Goal: Find specific page/section: Find specific page/section

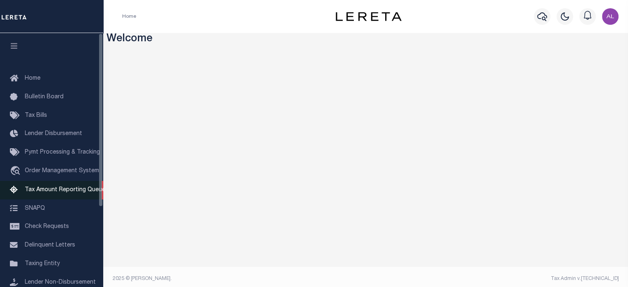
click at [67, 193] on span "Tax Amount Reporting Queue" at bounding box center [65, 190] width 81 height 6
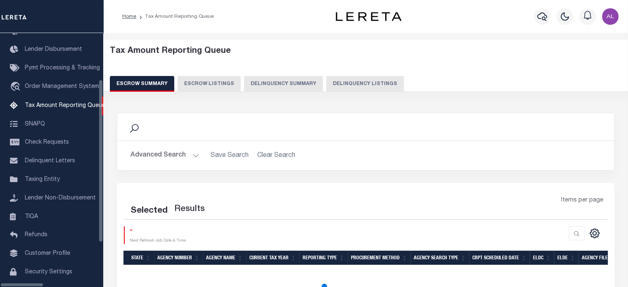
scroll to position [84, 0]
click at [292, 84] on button "Delinquency Summary" at bounding box center [283, 84] width 79 height 16
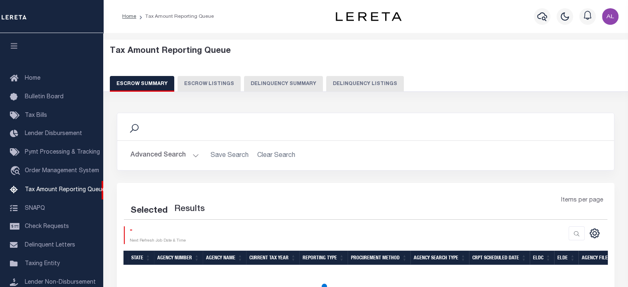
scroll to position [84, 0]
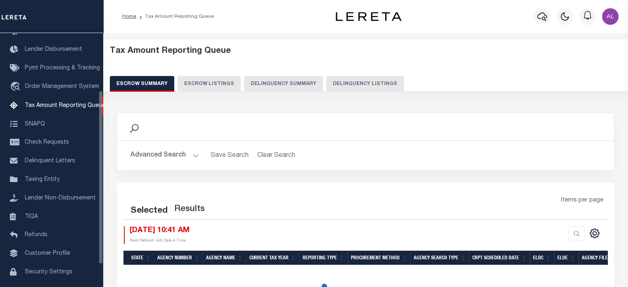
select select "100"
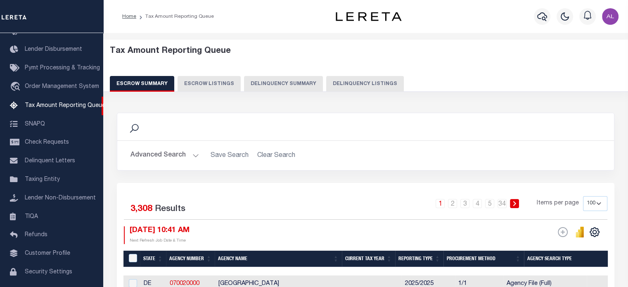
click at [294, 87] on button "Delinquency Summary" at bounding box center [283, 84] width 79 height 16
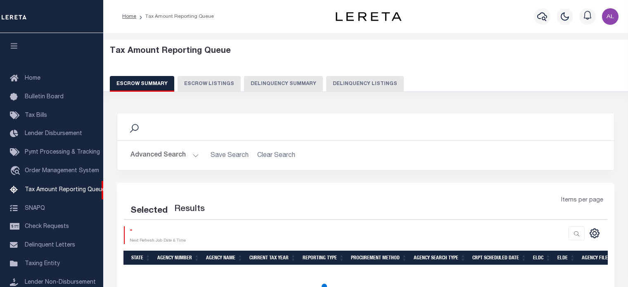
select select "100"
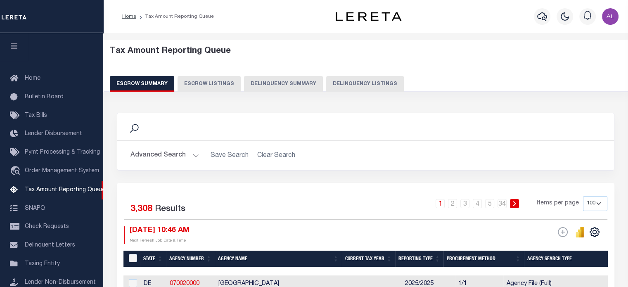
scroll to position [84, 0]
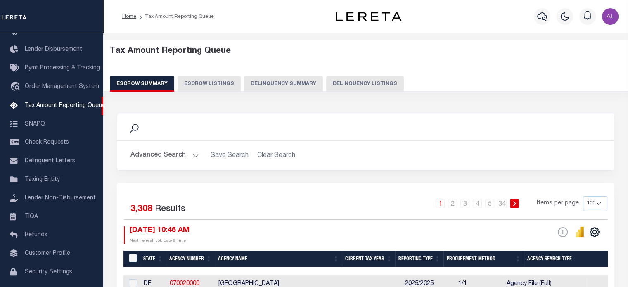
click at [293, 89] on button "Delinquency Summary" at bounding box center [283, 84] width 79 height 16
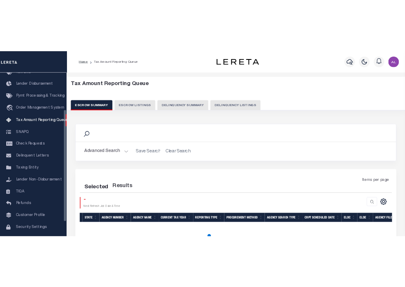
scroll to position [84, 0]
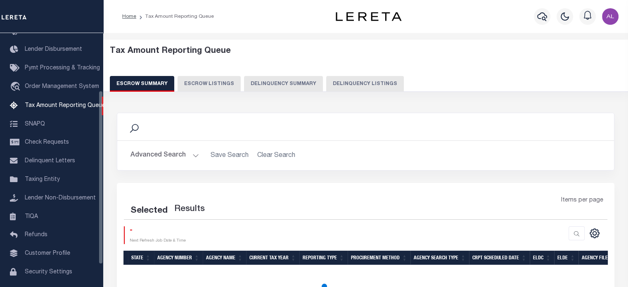
select select "100"
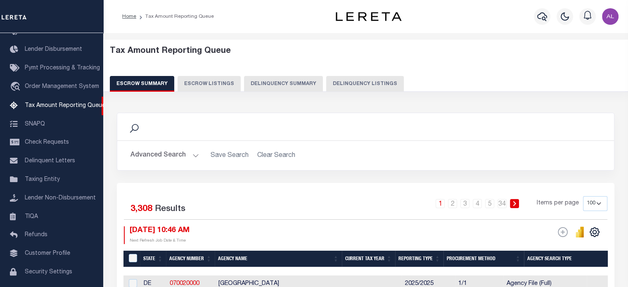
click at [275, 87] on button "Delinquency Summary" at bounding box center [283, 84] width 79 height 16
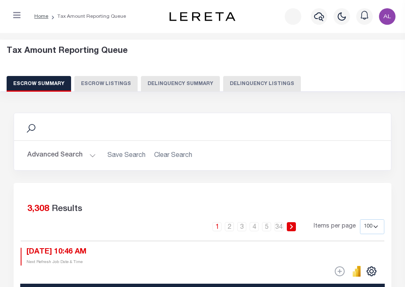
select select "100"
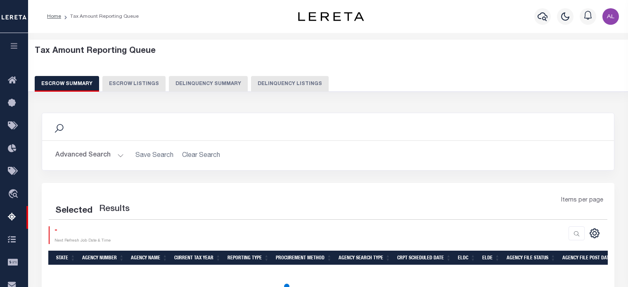
select select "100"
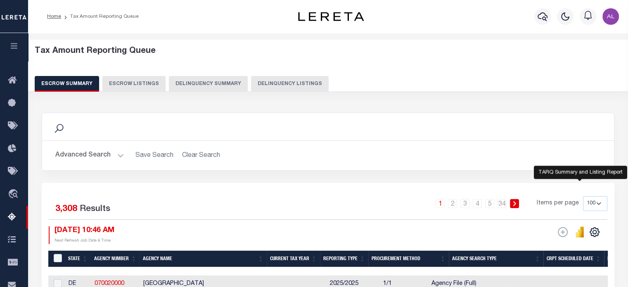
click at [576, 230] on icon "" at bounding box center [579, 232] width 9 height 11
click at [522, 138] on div "Search" at bounding box center [328, 126] width 572 height 27
click at [146, 73] on div "Tax Amount Reporting Queue Escrow Summary Escrow Listings Delinquency Summary" at bounding box center [328, 68] width 587 height 45
click at [145, 79] on button "Escrow Listings" at bounding box center [133, 84] width 63 height 16
select select "100"
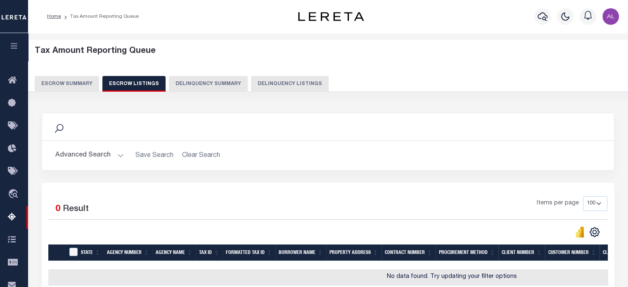
click at [227, 85] on button "Delinquency Summary" at bounding box center [208, 84] width 79 height 16
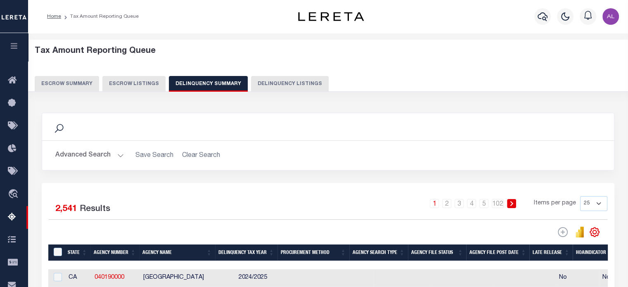
click at [50, 84] on button "Escrow Summary" at bounding box center [67, 84] width 64 height 16
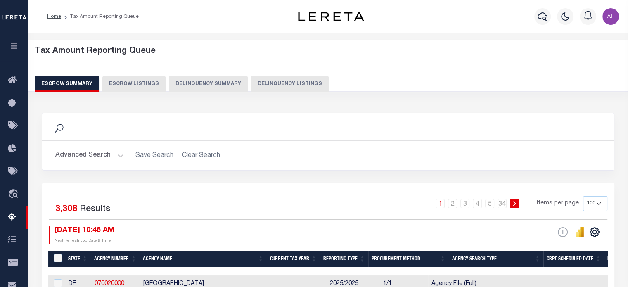
click at [257, 83] on button "Delinquency Listings" at bounding box center [290, 84] width 78 height 16
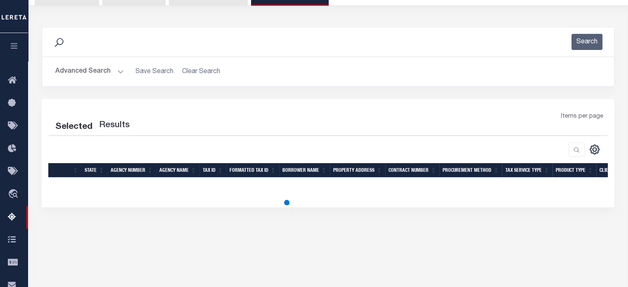
scroll to position [48, 0]
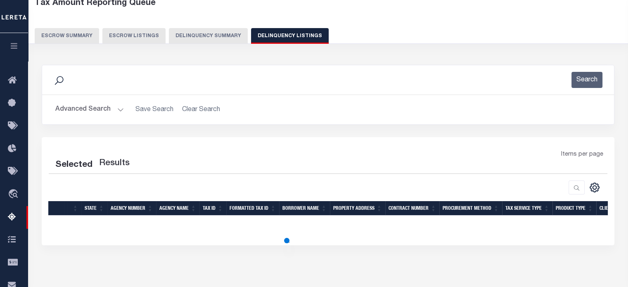
select select "100"
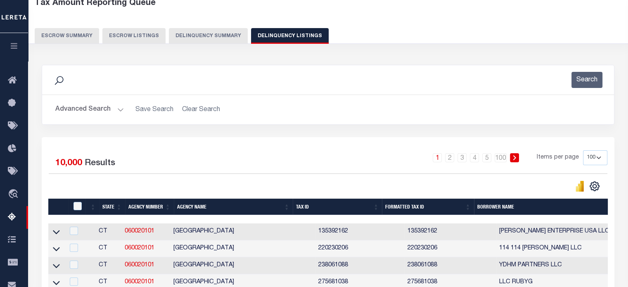
click at [208, 33] on button "Delinquency Summary" at bounding box center [208, 36] width 79 height 16
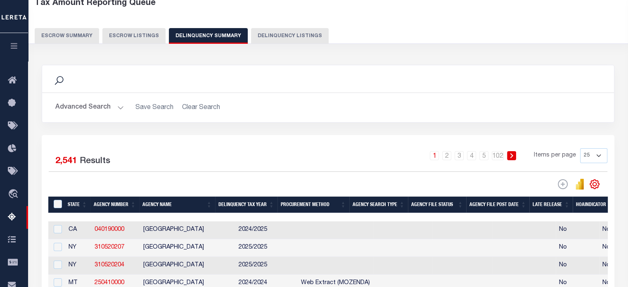
scroll to position [0, 0]
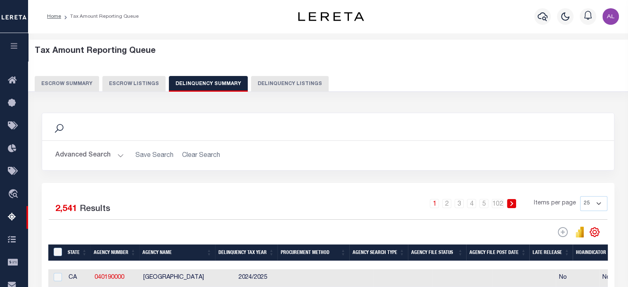
click at [287, 85] on button "Delinquency Listings" at bounding box center [290, 84] width 78 height 16
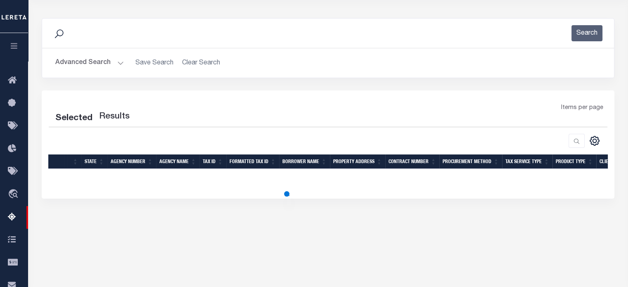
scroll to position [88, 0]
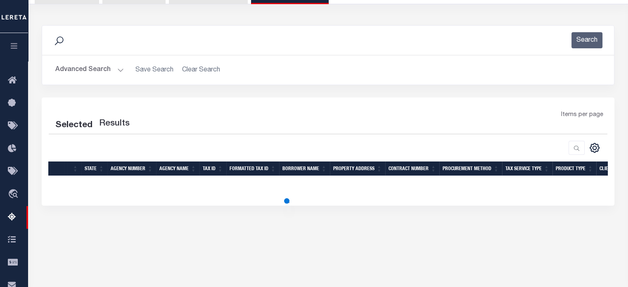
select select "100"
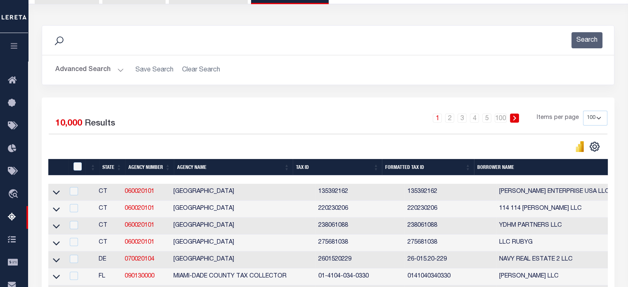
scroll to position [0, 0]
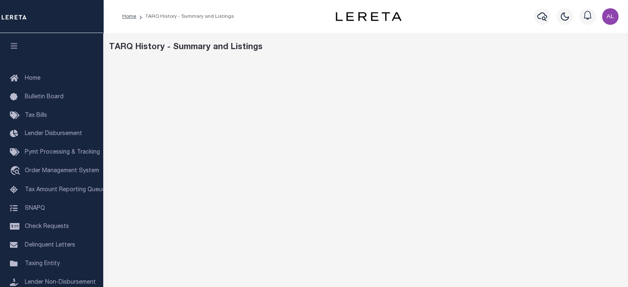
scroll to position [144, 0]
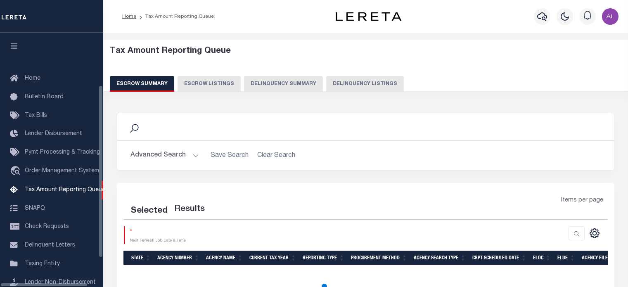
select select "100"
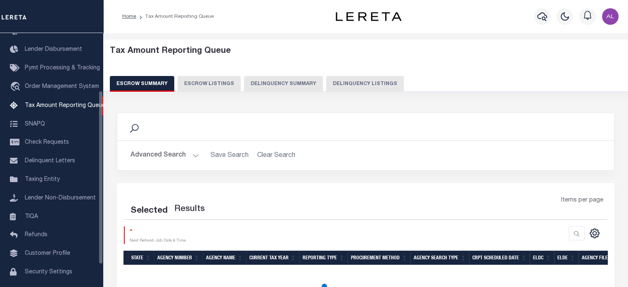
select select "100"
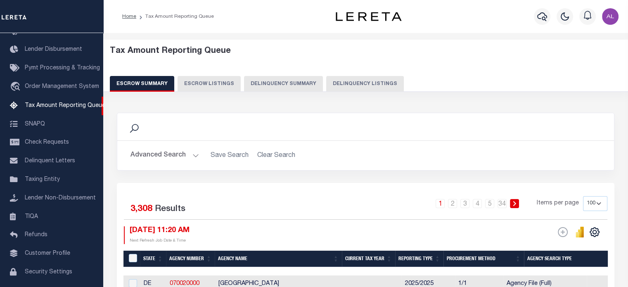
click at [338, 85] on button "Delinquency Listings" at bounding box center [365, 84] width 78 height 16
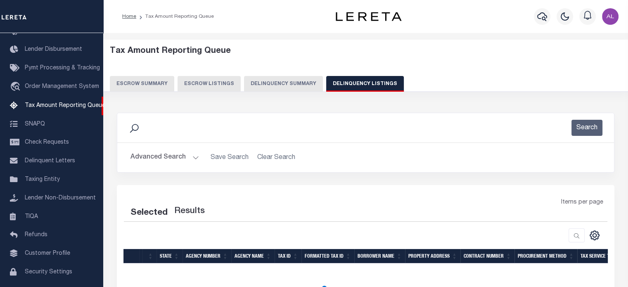
scroll to position [79, 0]
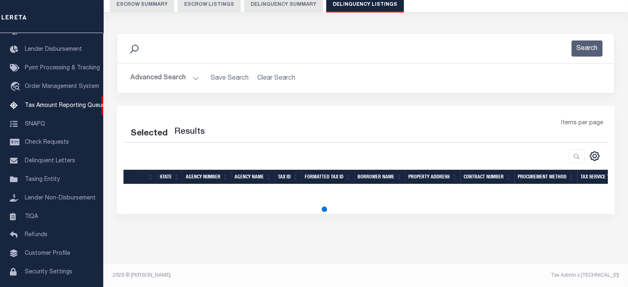
select select "100"
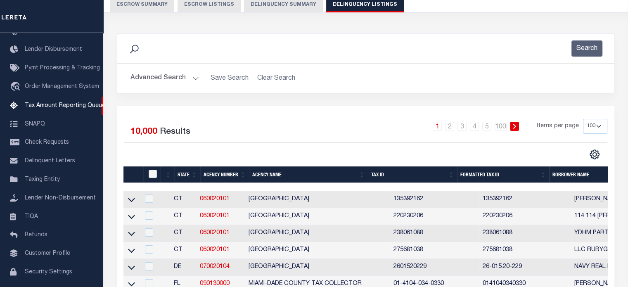
scroll to position [23, 0]
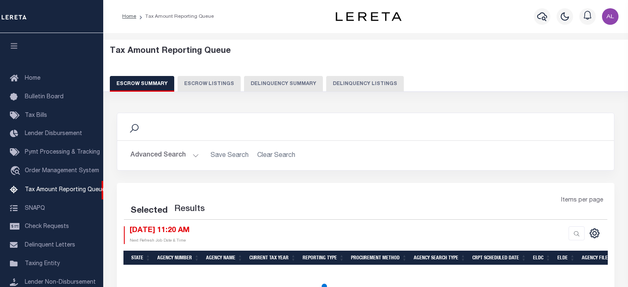
select select "100"
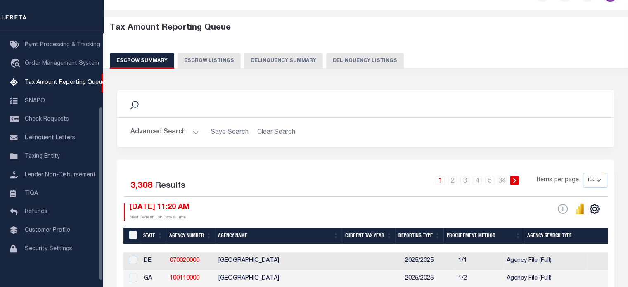
scroll to position [23, 0]
click at [215, 60] on button "Escrow Listings" at bounding box center [209, 61] width 63 height 16
select select "100"
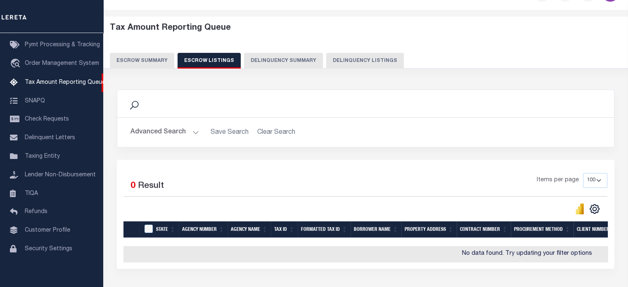
click at [270, 59] on button "Delinquency Summary" at bounding box center [283, 61] width 79 height 16
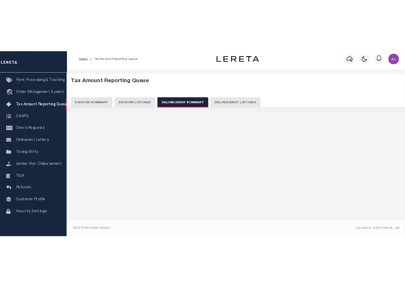
scroll to position [4, 0]
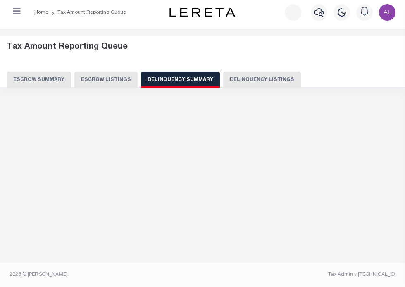
click at [334, 104] on div "Data sync process is currently running, you may face some response delays." at bounding box center [202, 116] width 389 height 33
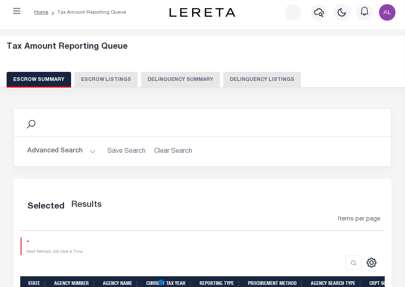
scroll to position [88, 0]
select select "100"
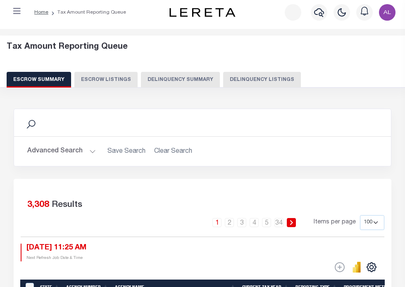
click at [137, 76] on button "Escrow Listings" at bounding box center [105, 80] width 63 height 16
select select "100"
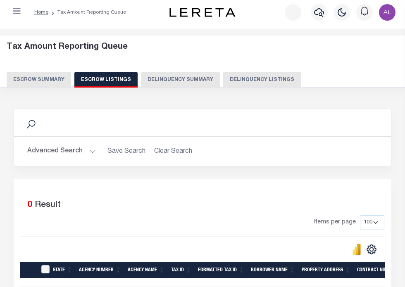
click at [220, 81] on button "Delinquency Summary" at bounding box center [180, 80] width 79 height 16
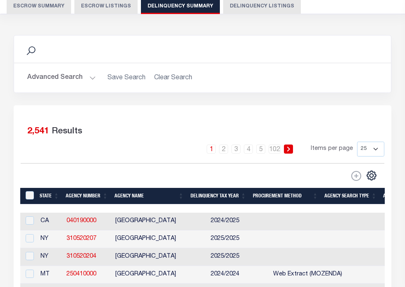
scroll to position [0, 0]
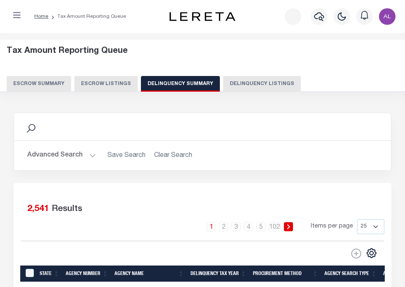
click at [301, 83] on button "Delinquency Listings" at bounding box center [262, 84] width 78 height 16
select select "100"
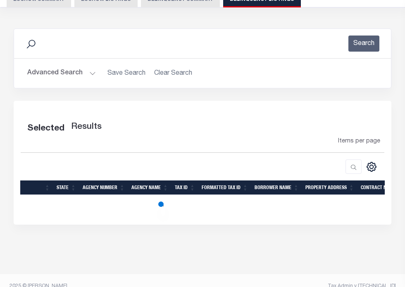
scroll to position [85, 0]
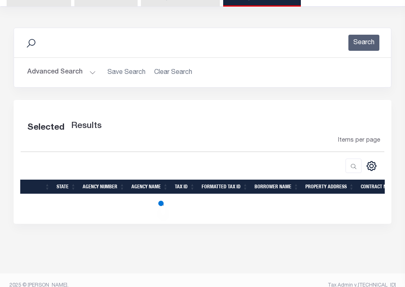
select select "100"
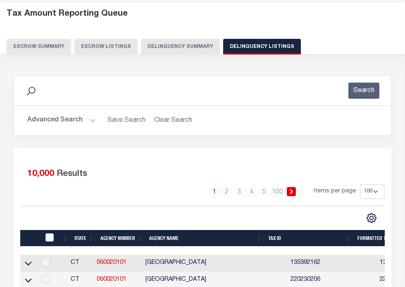
scroll to position [36, 0]
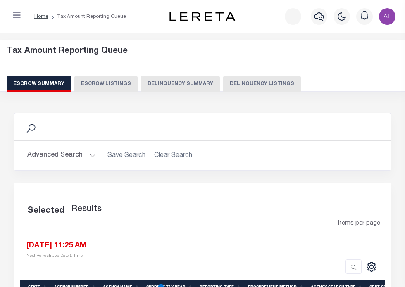
select select "100"
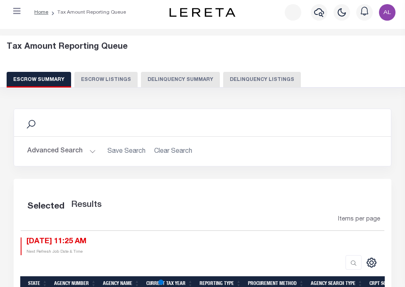
select select "100"
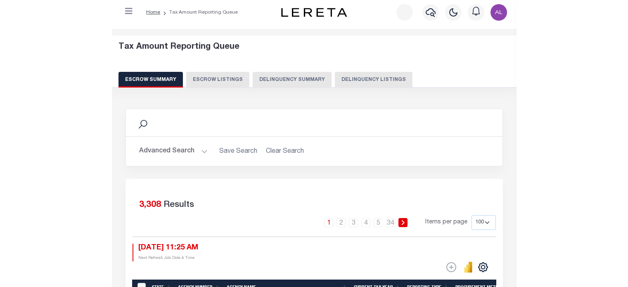
scroll to position [110, 0]
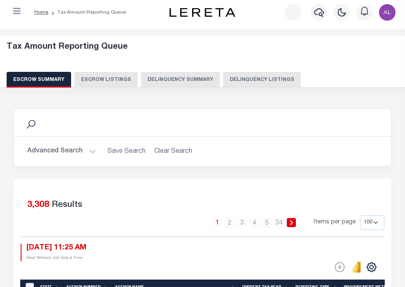
click at [220, 81] on button "Delinquency Summary" at bounding box center [180, 80] width 79 height 16
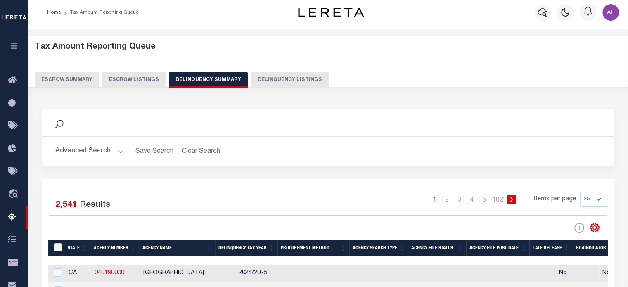
click at [287, 78] on button "Delinquency Listings" at bounding box center [290, 80] width 78 height 16
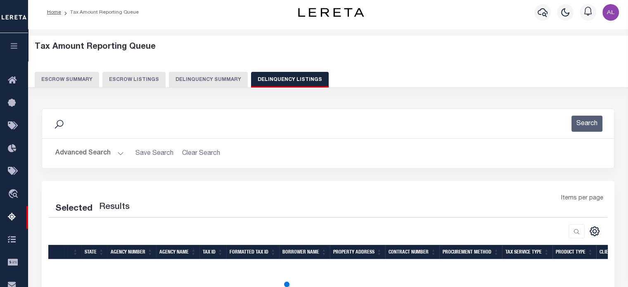
select select "100"
